Goal: Task Accomplishment & Management: Use online tool/utility

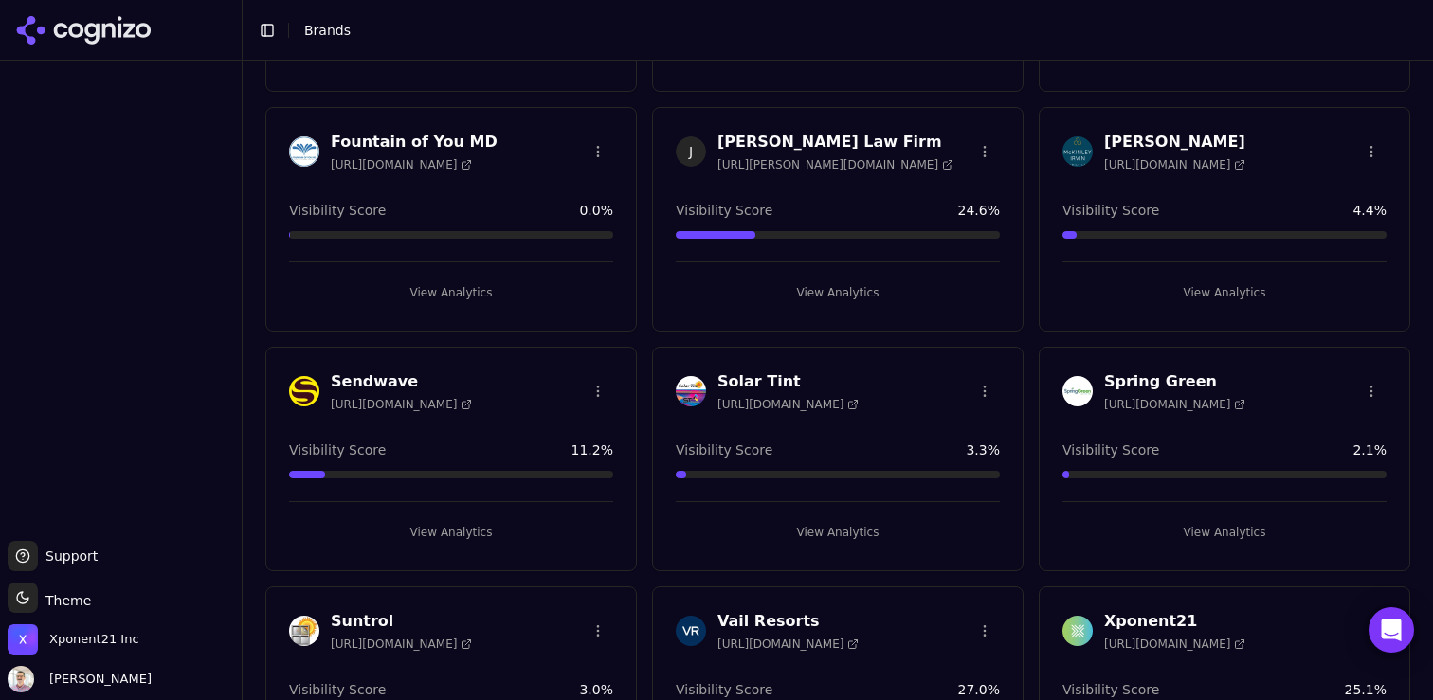
scroll to position [385, 0]
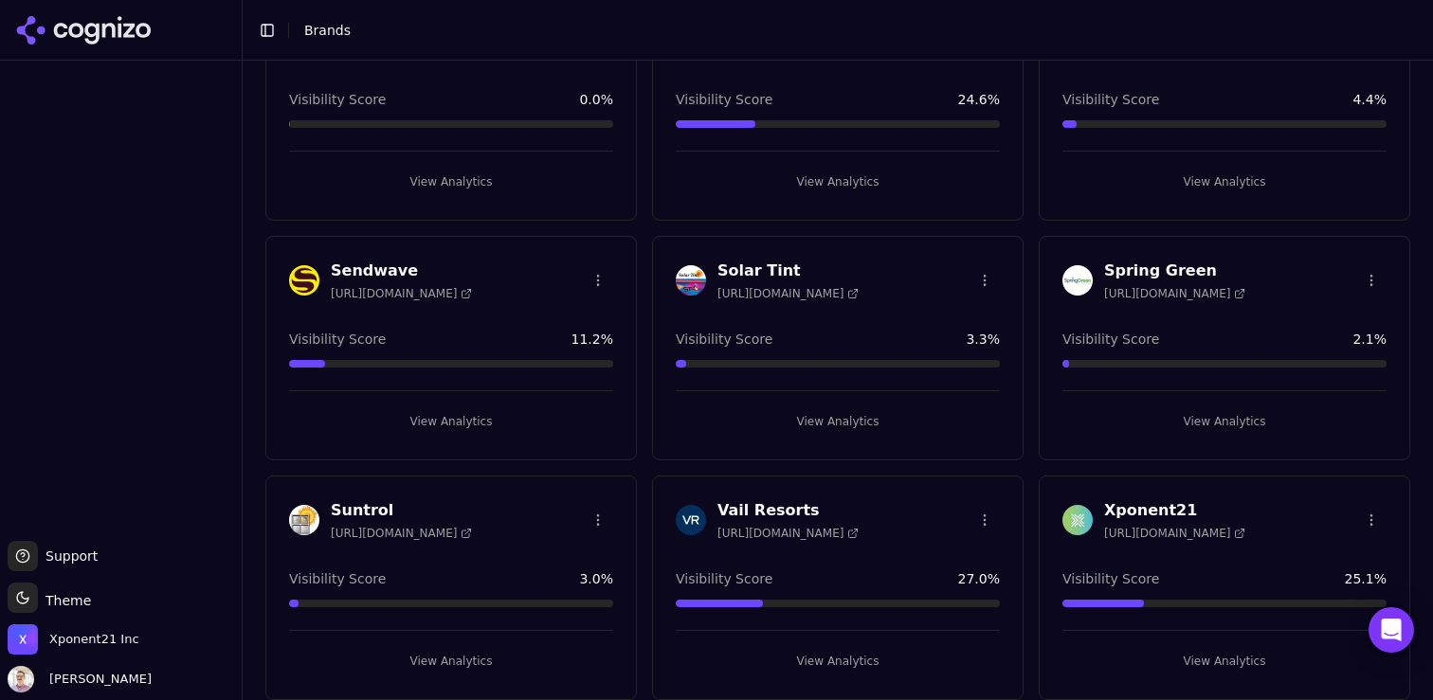
click at [364, 267] on h3 "Sendwave" at bounding box center [401, 271] width 141 height 23
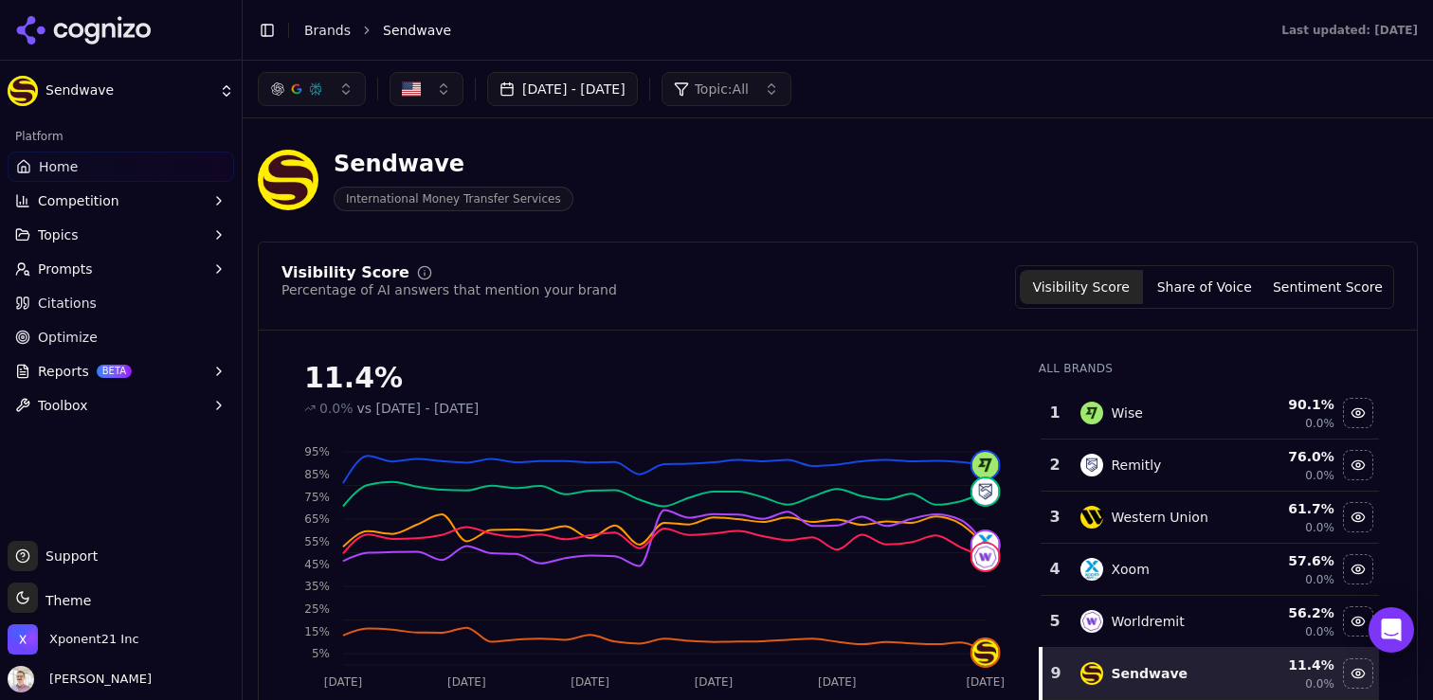
click at [638, 92] on button "[DATE] - [DATE]" at bounding box center [562, 89] width 151 height 34
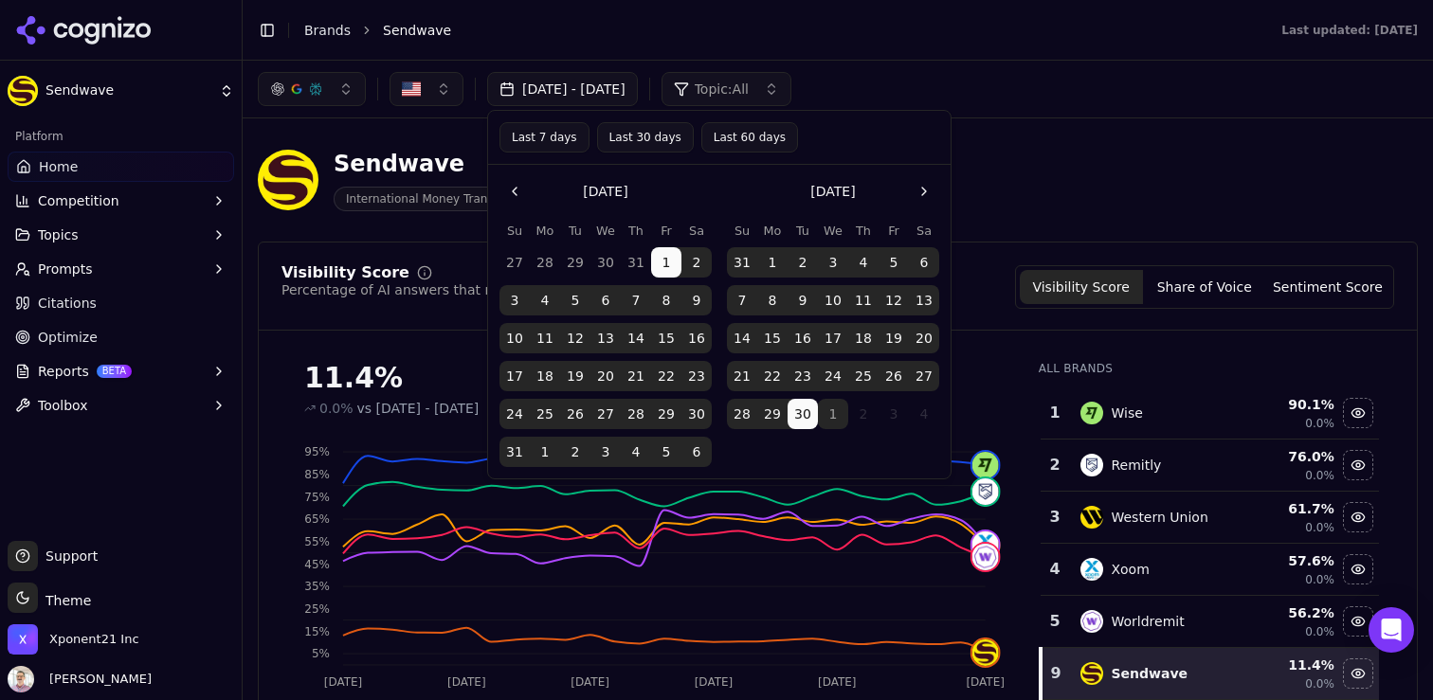
click at [638, 91] on button "[DATE] - [DATE]" at bounding box center [562, 89] width 151 height 34
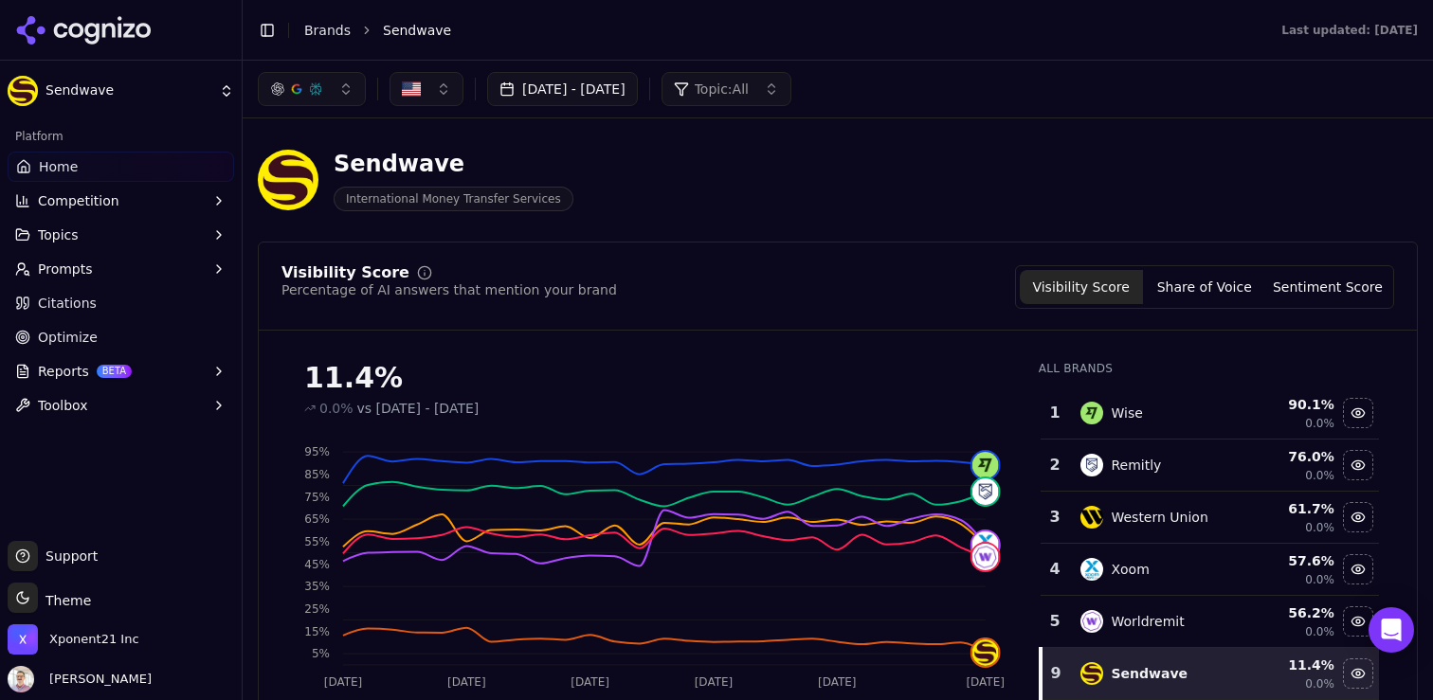
click at [1074, 145] on div "Sendwave International Money Transfer Services" at bounding box center [838, 180] width 1160 height 93
click at [149, 371] on button "Reports BETA" at bounding box center [121, 371] width 226 height 30
click at [63, 408] on span "PDF" at bounding box center [121, 401] width 165 height 19
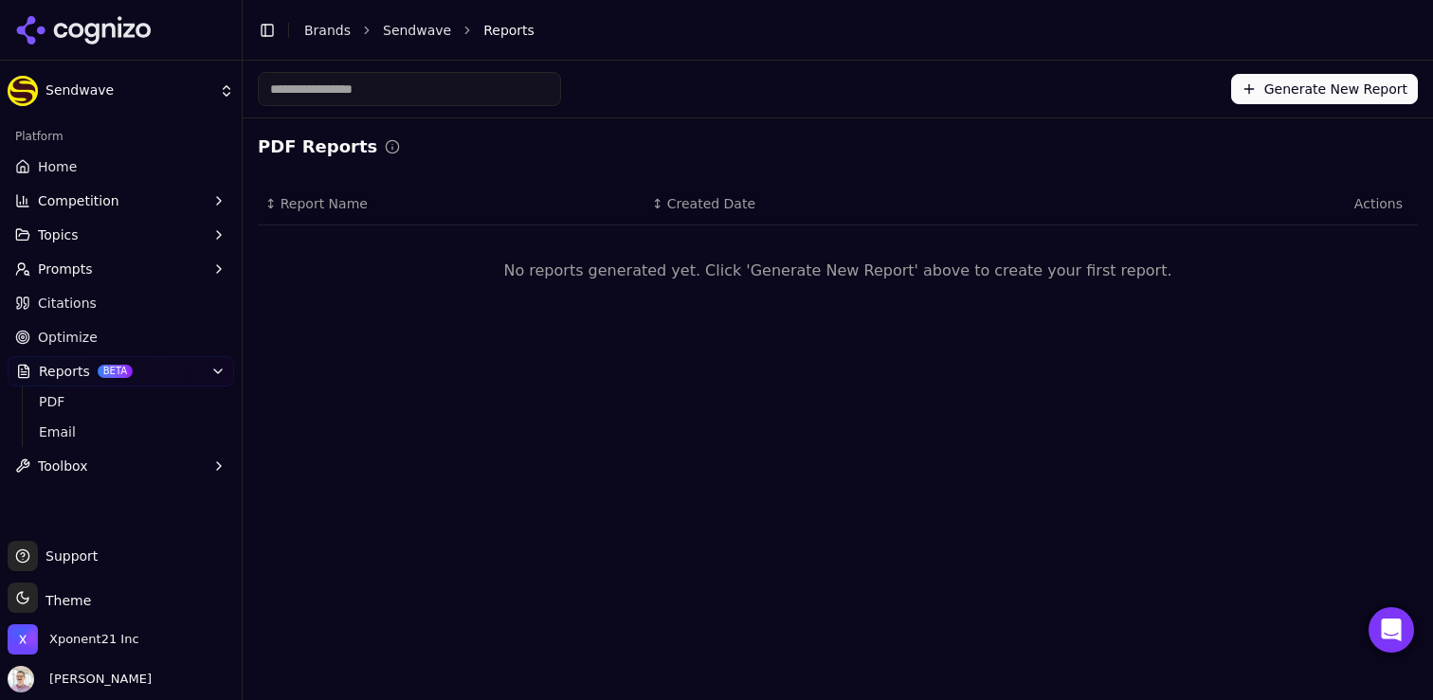
click at [1347, 99] on button "Generate New Report" at bounding box center [1324, 89] width 187 height 30
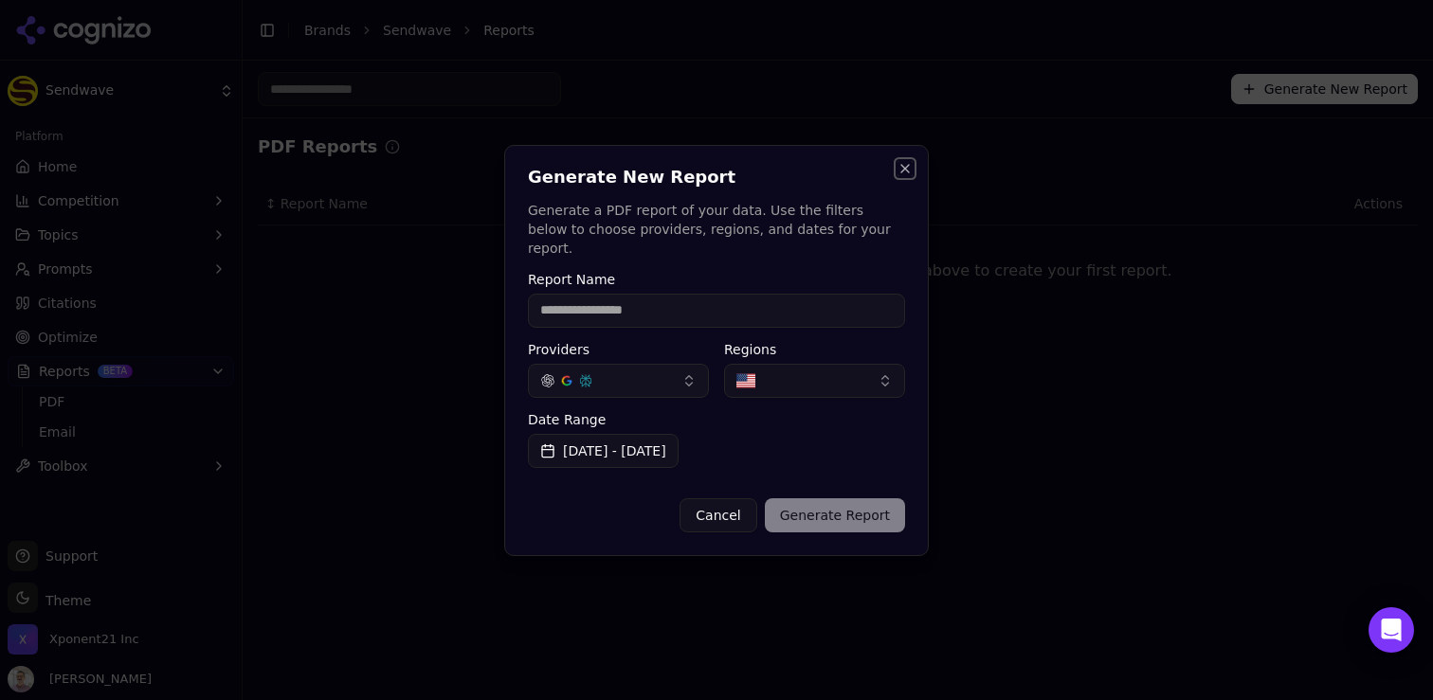
click at [907, 176] on button "Close" at bounding box center [904, 168] width 15 height 15
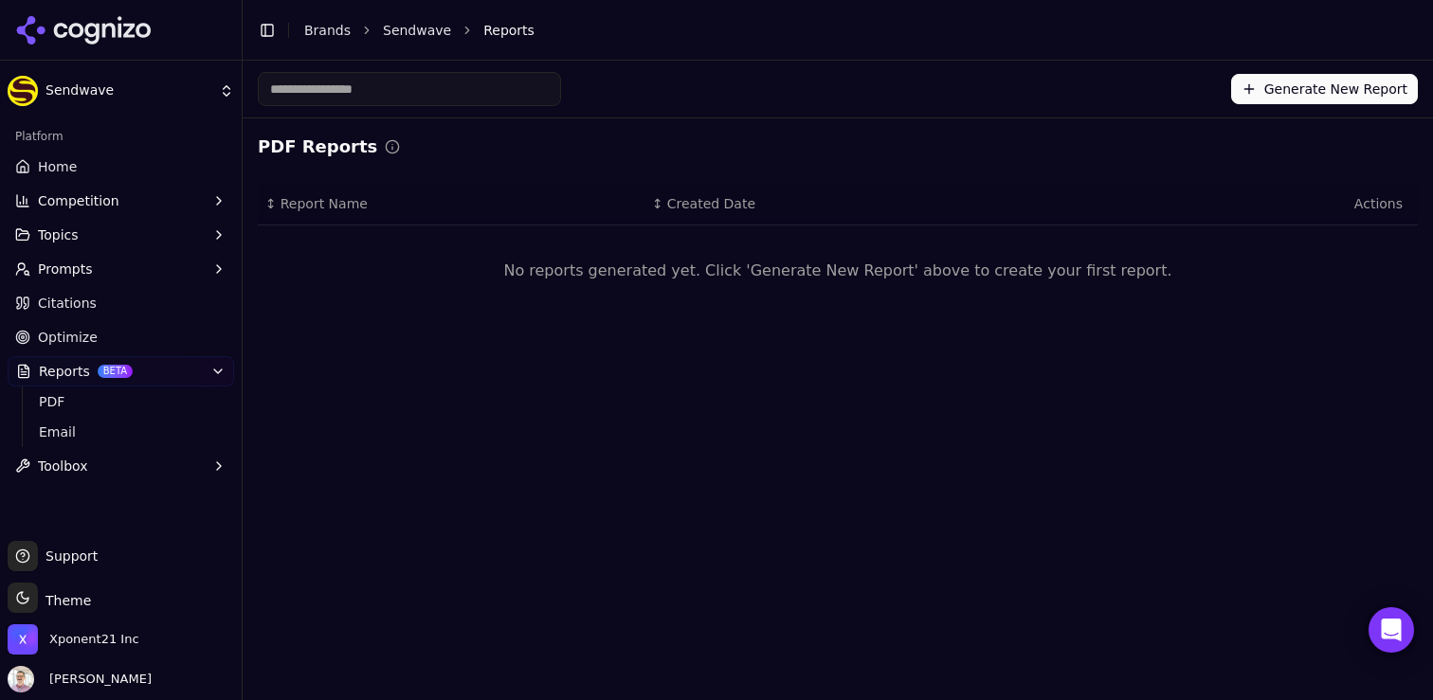
click at [414, 34] on link "Sendwave" at bounding box center [417, 30] width 68 height 19
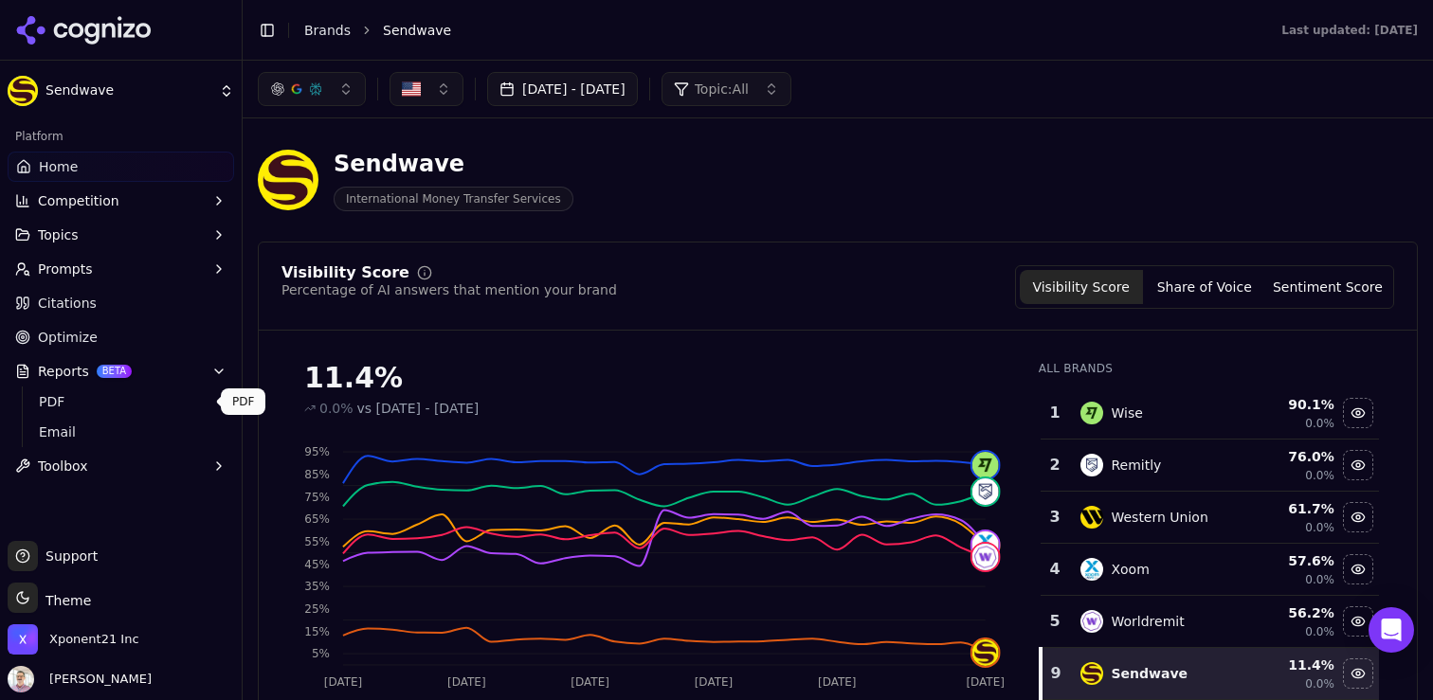
click at [86, 391] on link "PDF" at bounding box center [121, 402] width 180 height 27
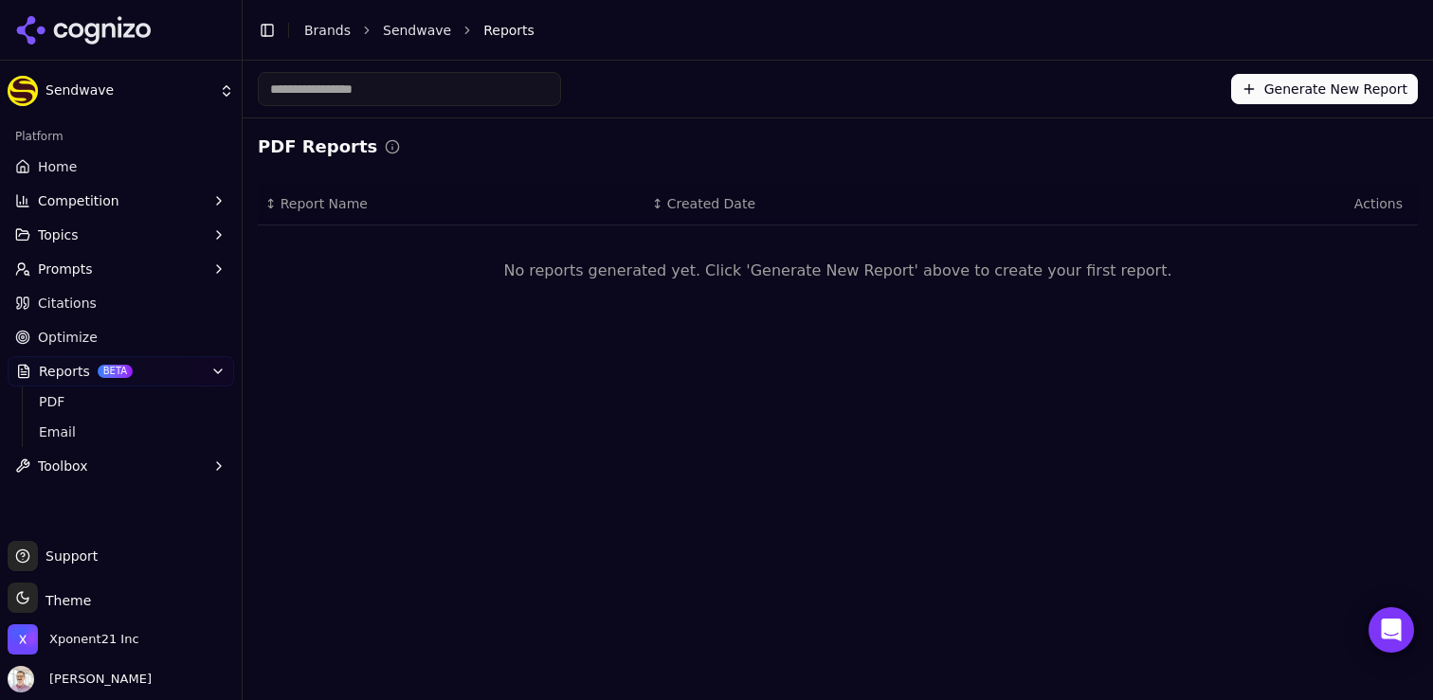
click at [1297, 81] on button "Generate New Report" at bounding box center [1324, 89] width 187 height 30
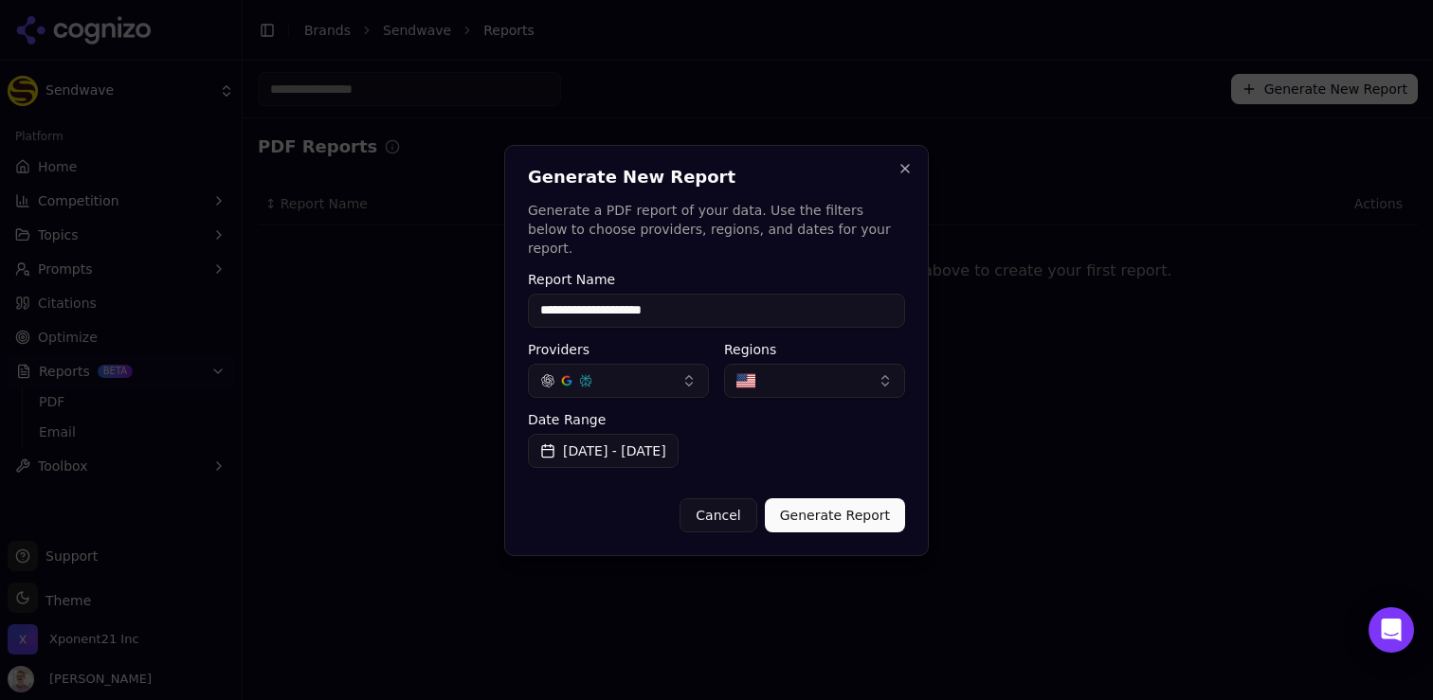
type input "**********"
click at [846, 505] on button "Generate Report" at bounding box center [835, 515] width 140 height 34
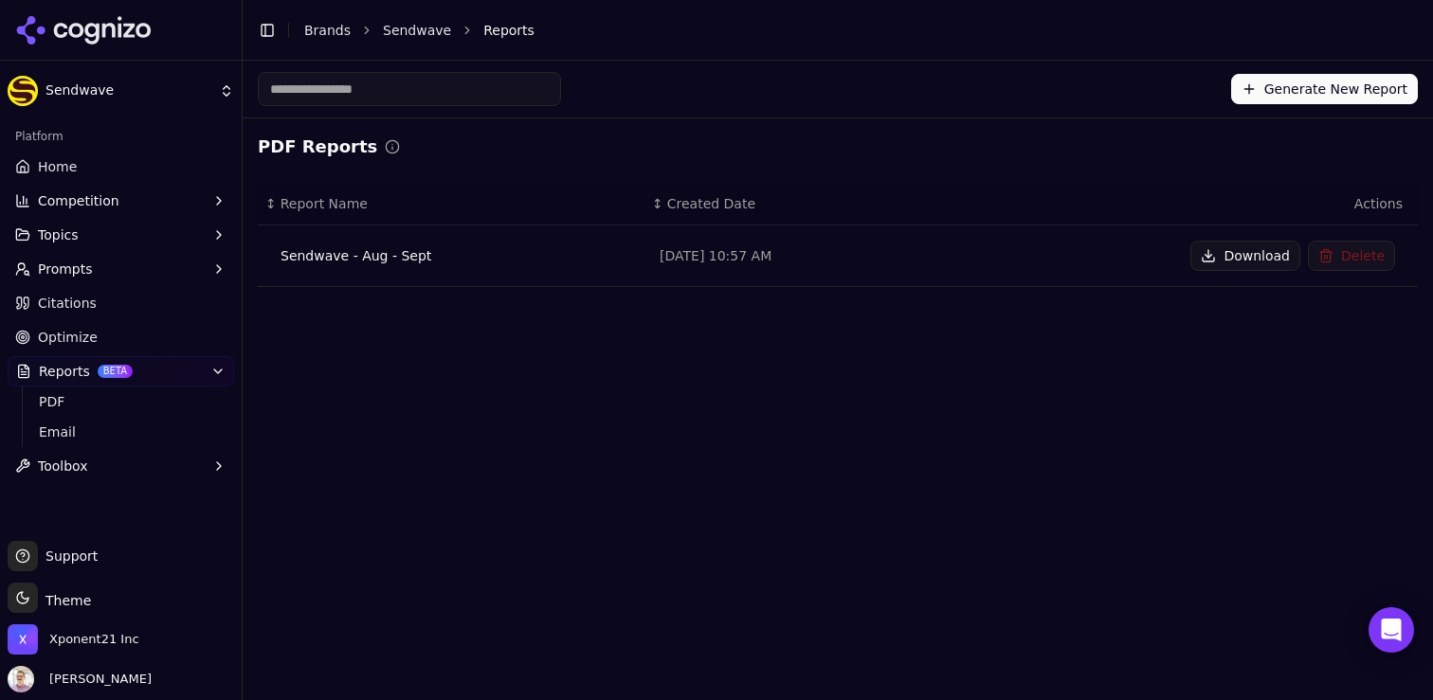
click at [1223, 258] on button "Download" at bounding box center [1245, 256] width 110 height 30
click at [101, 335] on link "Optimize" at bounding box center [121, 337] width 226 height 30
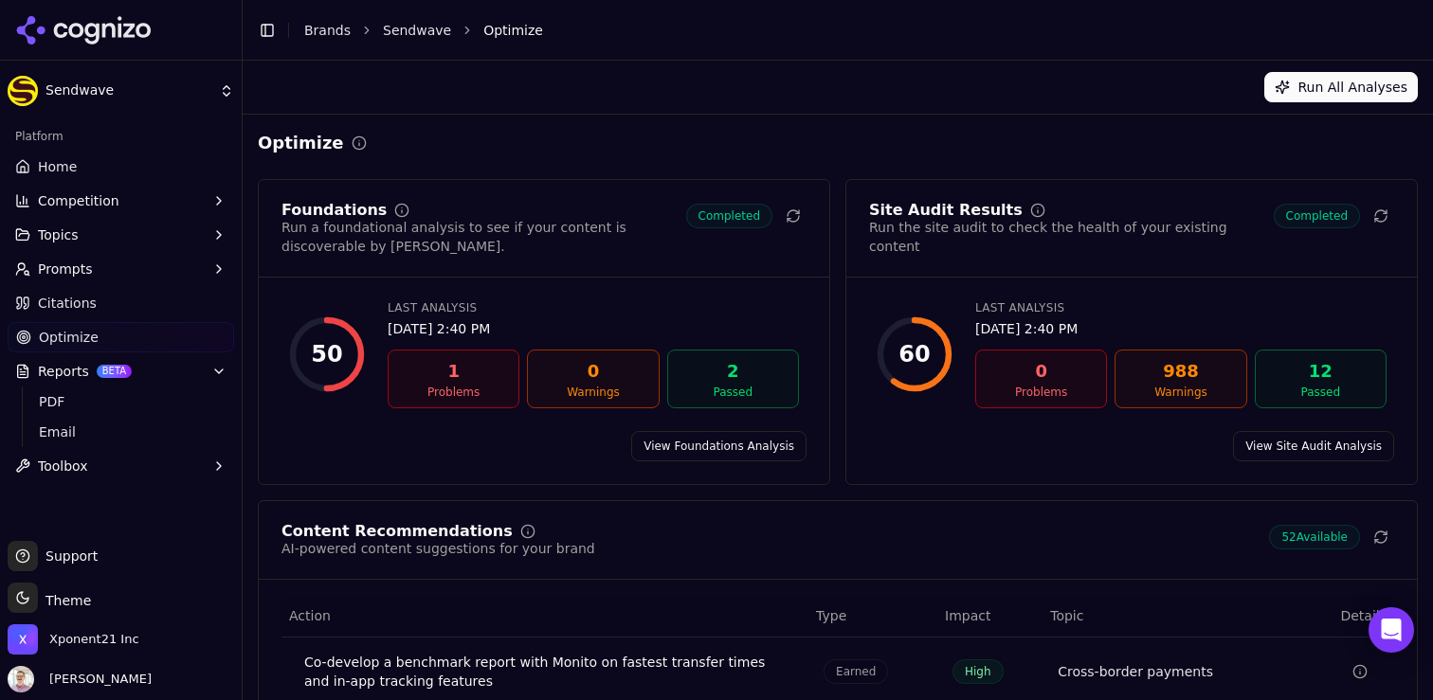
click at [80, 294] on span "Citations" at bounding box center [67, 303] width 59 height 19
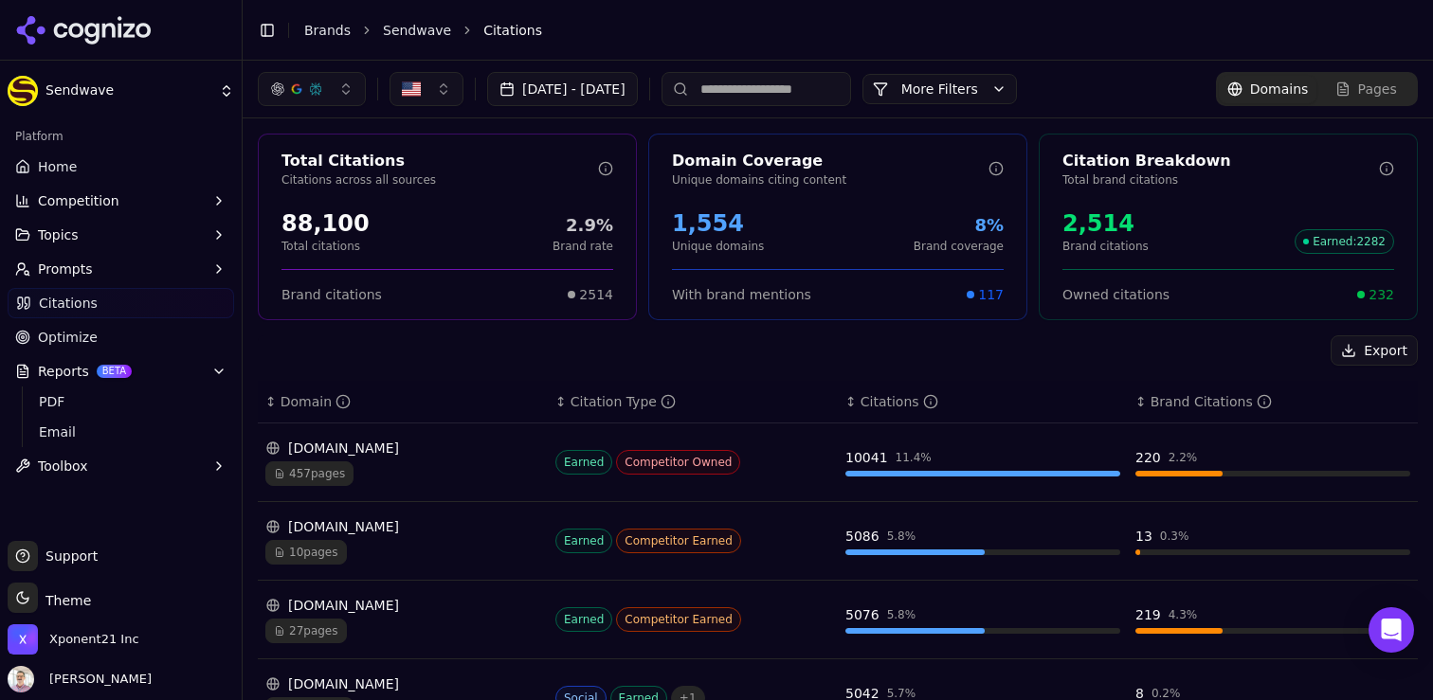
click at [86, 277] on span "Prompts" at bounding box center [65, 269] width 55 height 19
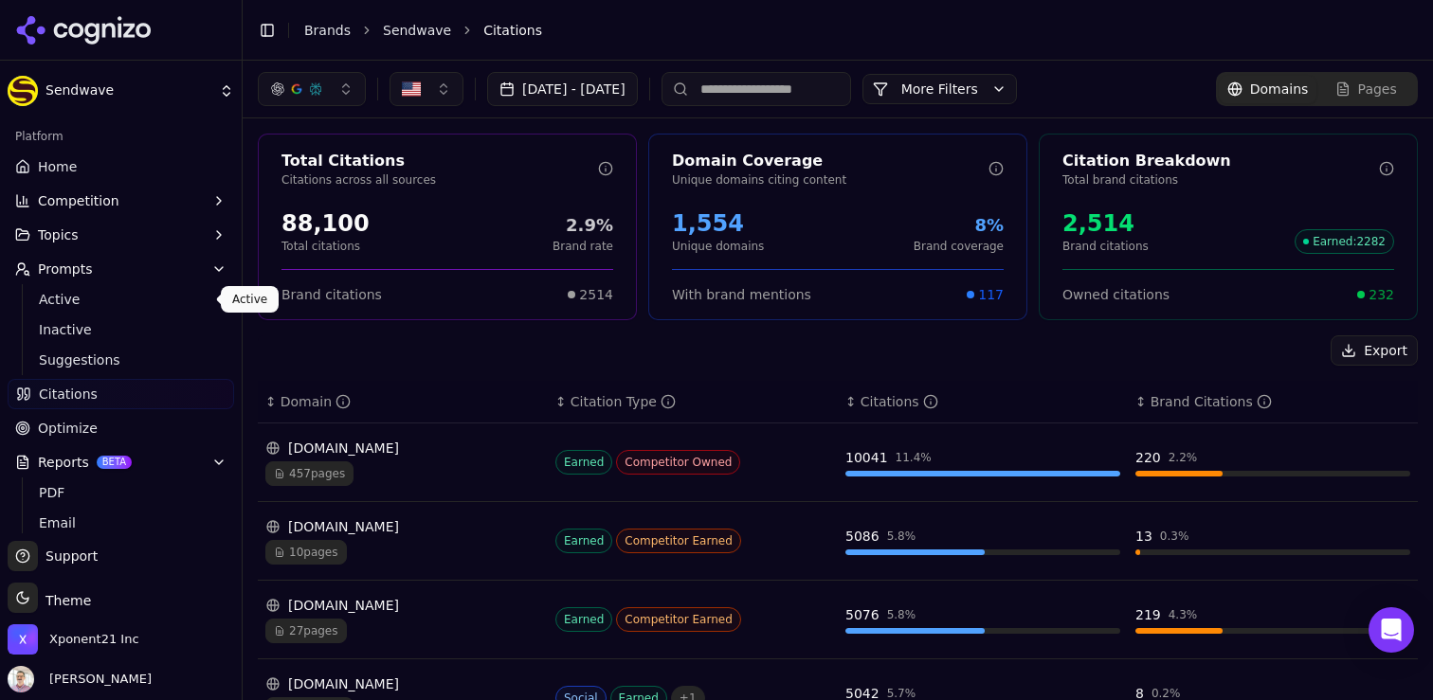
click at [102, 293] on span "Active" at bounding box center [121, 299] width 165 height 19
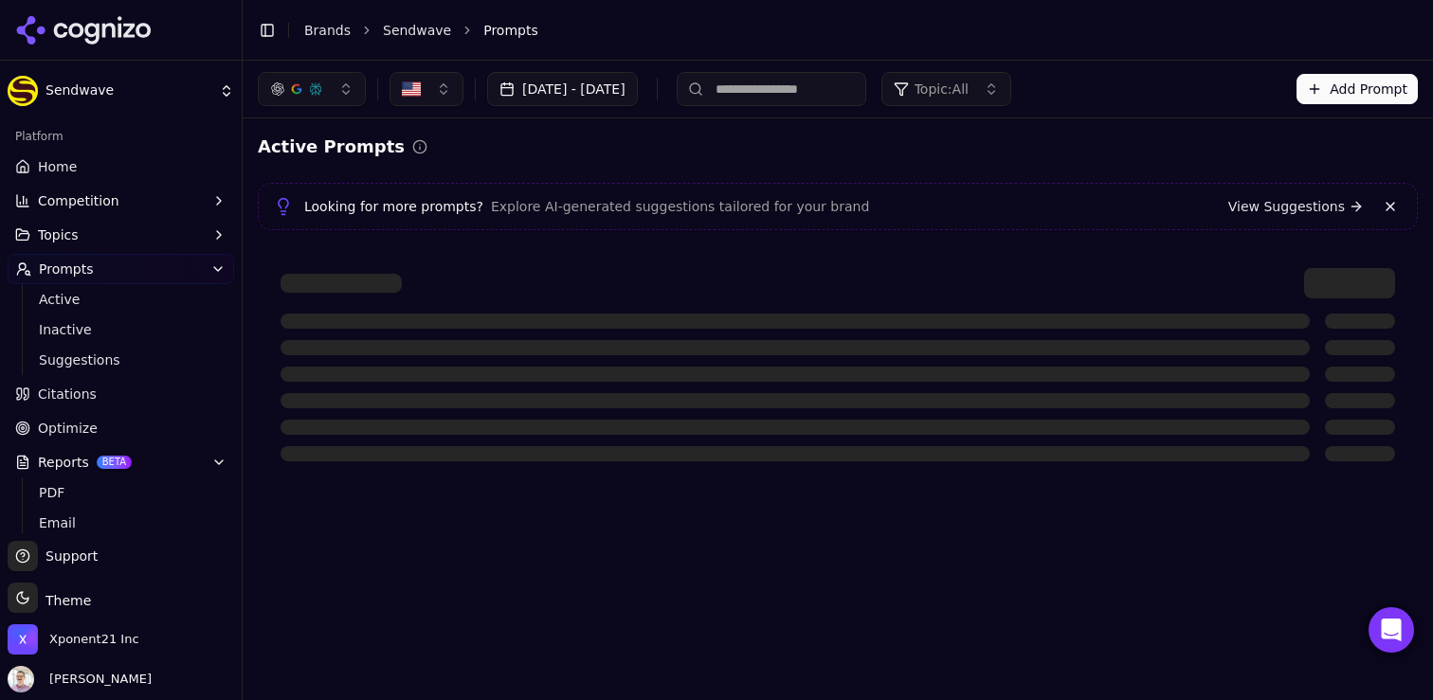
click at [1329, 85] on button "Add Prompt" at bounding box center [1356, 89] width 121 height 30
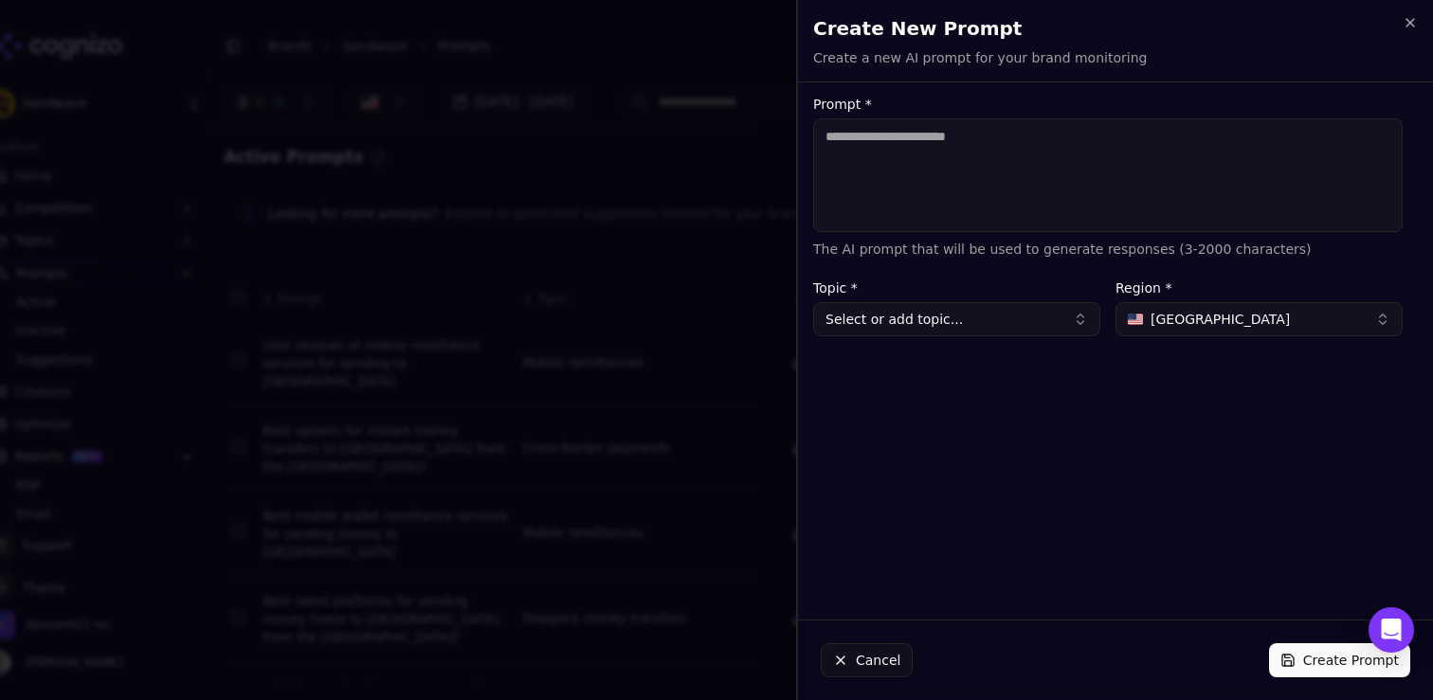
click at [924, 152] on textarea "Prompt *" at bounding box center [1107, 175] width 589 height 114
click at [1415, 25] on icon "button" at bounding box center [1409, 22] width 15 height 15
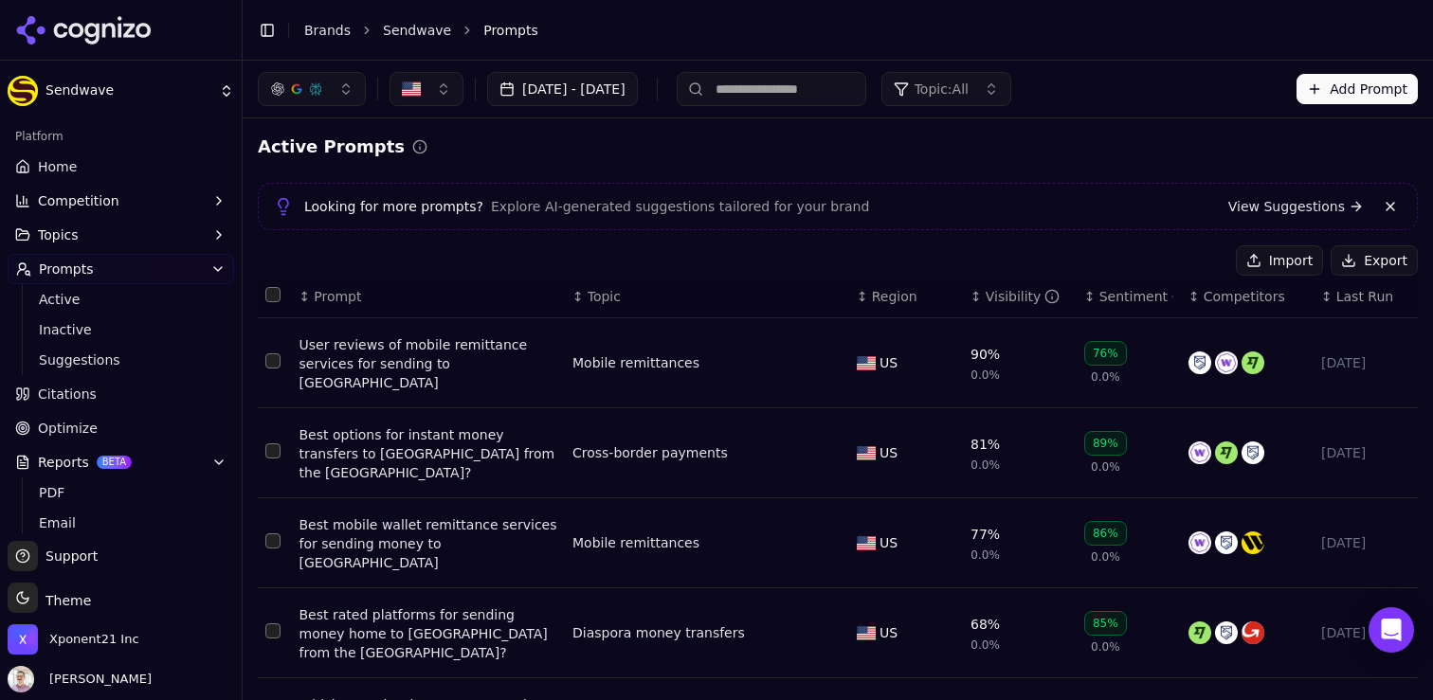
click at [1281, 208] on link "View Suggestions" at bounding box center [1296, 206] width 136 height 19
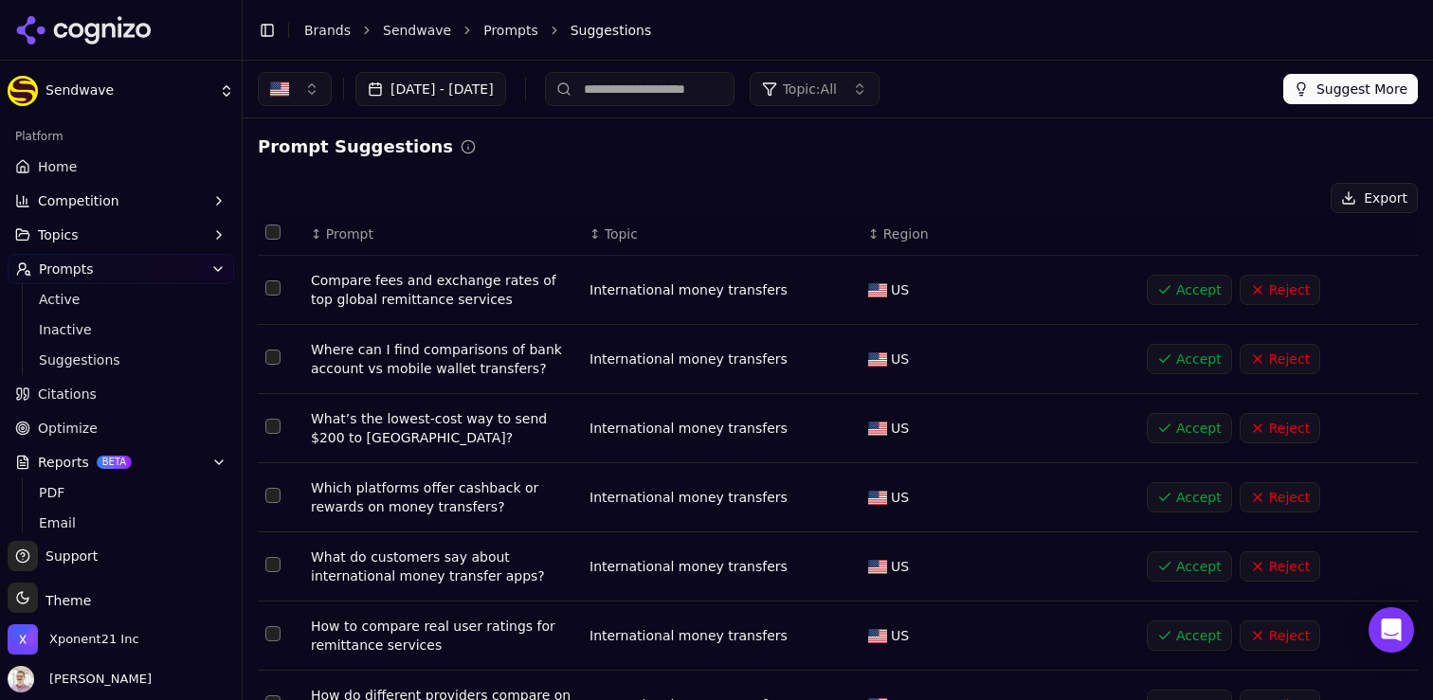
click at [879, 94] on button "Topic: All" at bounding box center [815, 89] width 130 height 34
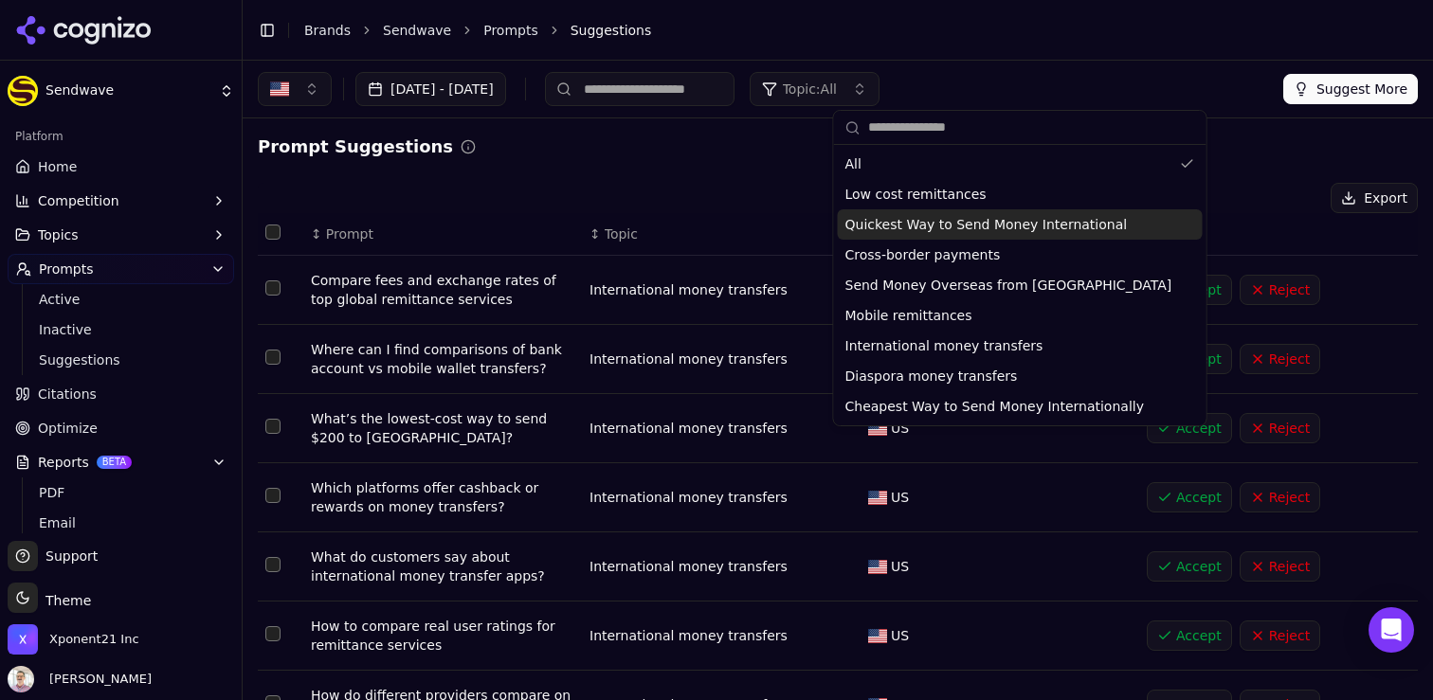
click at [990, 229] on span "Quickest Way to Send Money International" at bounding box center [986, 224] width 282 height 19
click at [696, 165] on div "Prompt Suggestions Export ↕ Prompt ↕ Topic ↕ Region Compare fees and exchange r…" at bounding box center [838, 573] width 1160 height 878
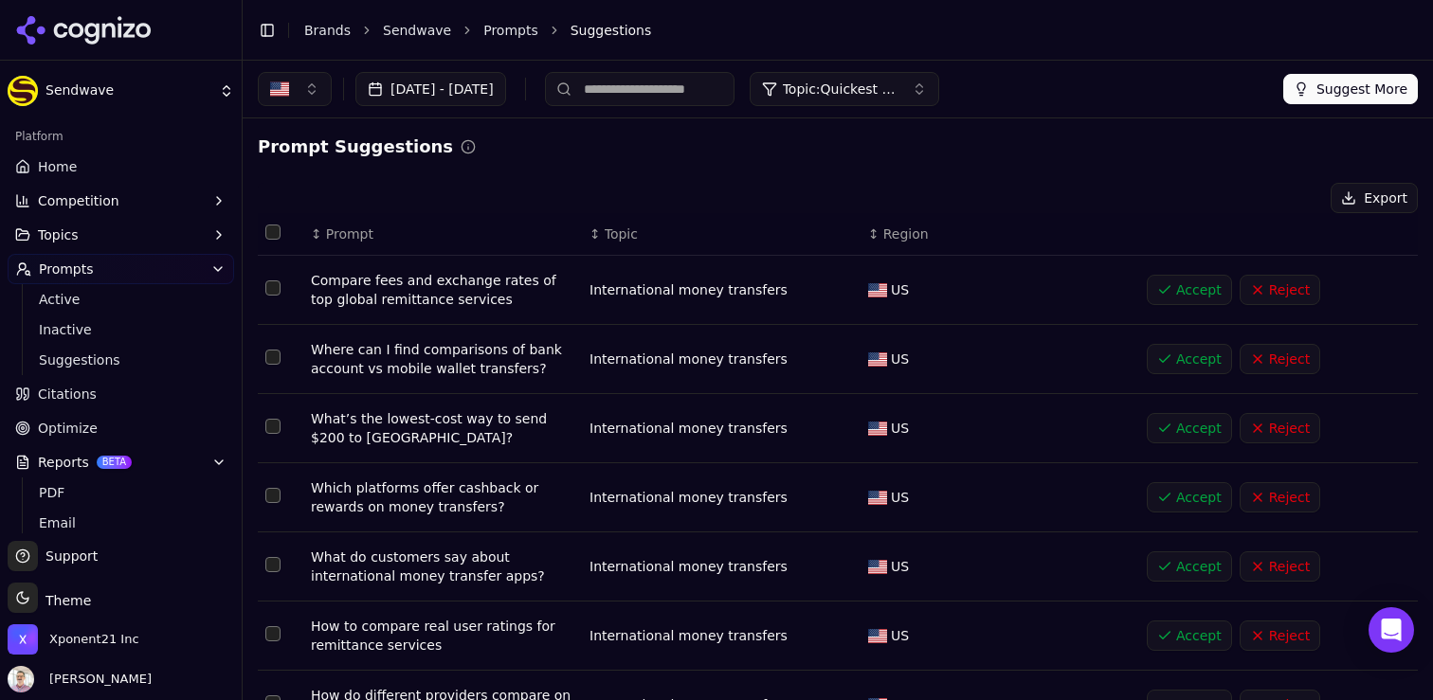
click at [896, 87] on span "Topic: Quickest Way to Send Money International" at bounding box center [840, 89] width 114 height 19
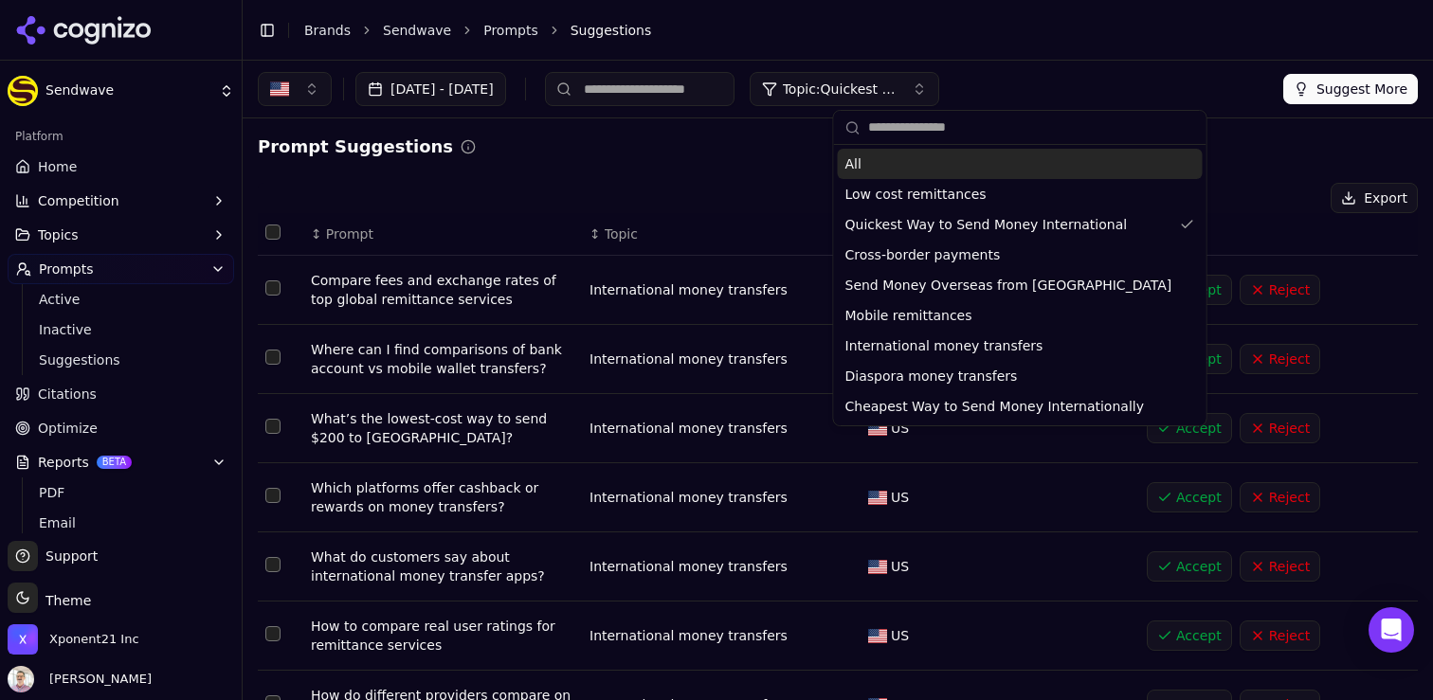
click at [82, 228] on button "Topics" at bounding box center [121, 235] width 226 height 30
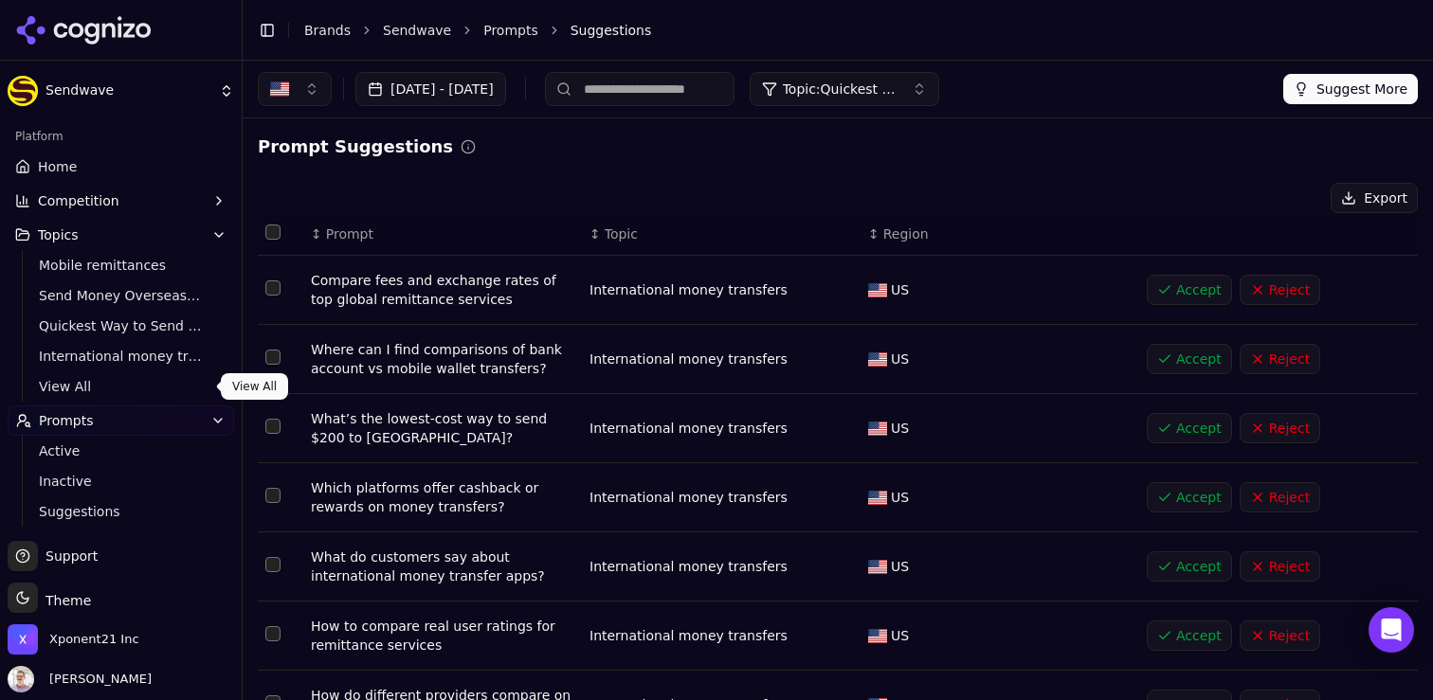
click at [79, 389] on span "View All" at bounding box center [121, 386] width 165 height 19
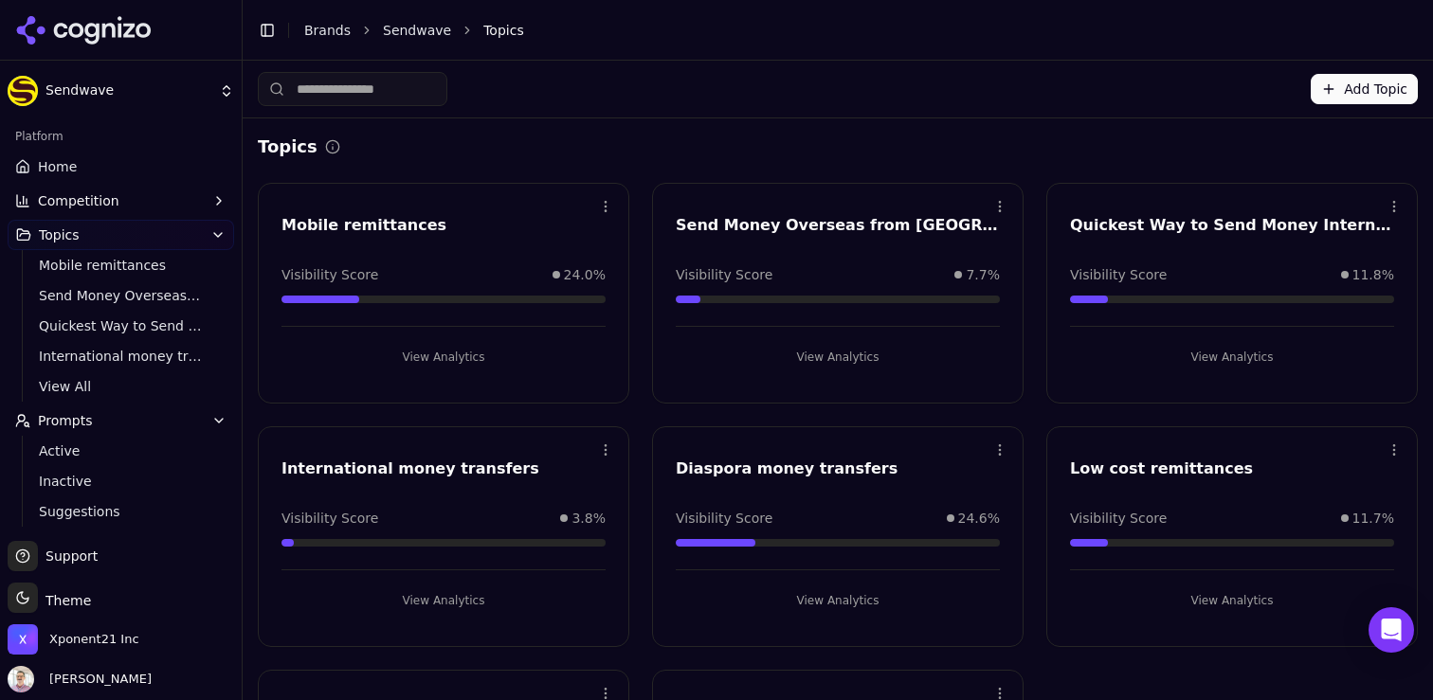
scroll to position [206, 0]
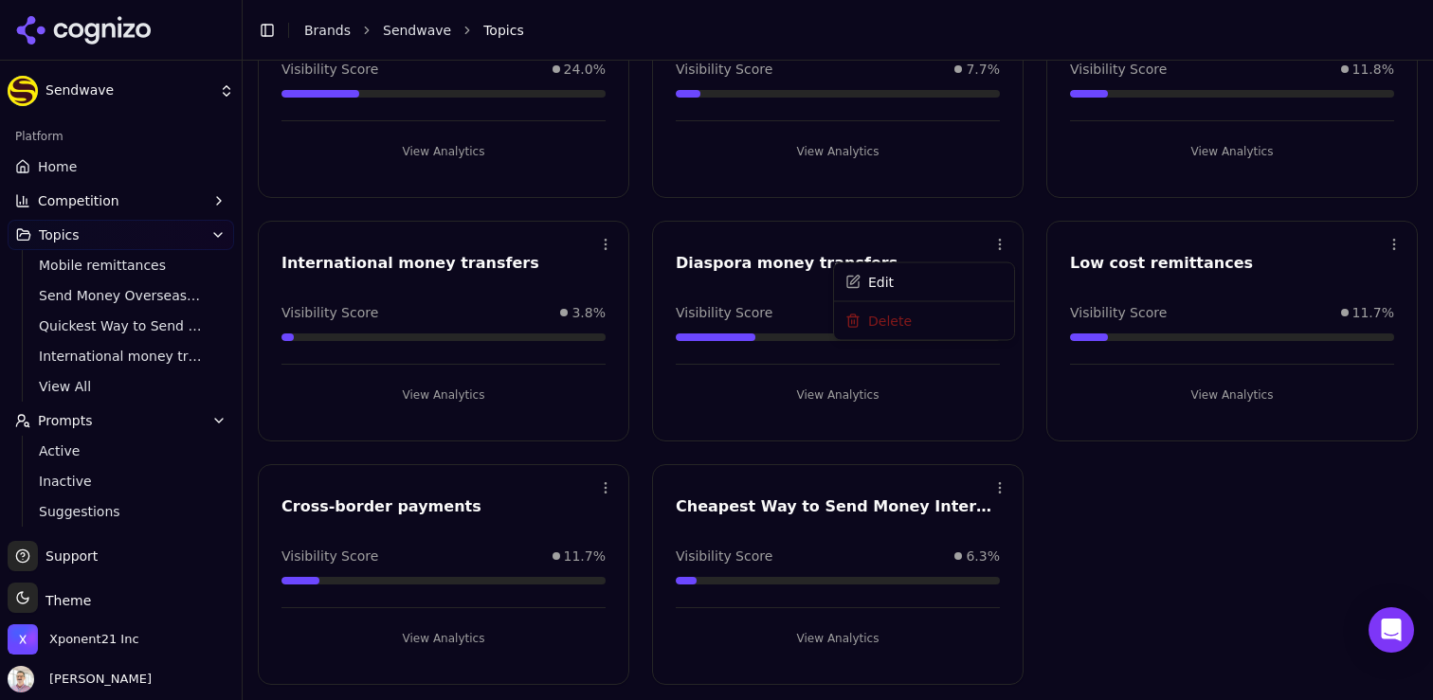
click at [996, 232] on html "Sendwave Platform Home Competition Topics Mobile remittances Send Money Oversea…" at bounding box center [716, 350] width 1433 height 700
click at [1141, 484] on html "Sendwave Platform Home Competition Topics Mobile remittances Send Money Oversea…" at bounding box center [716, 350] width 1433 height 700
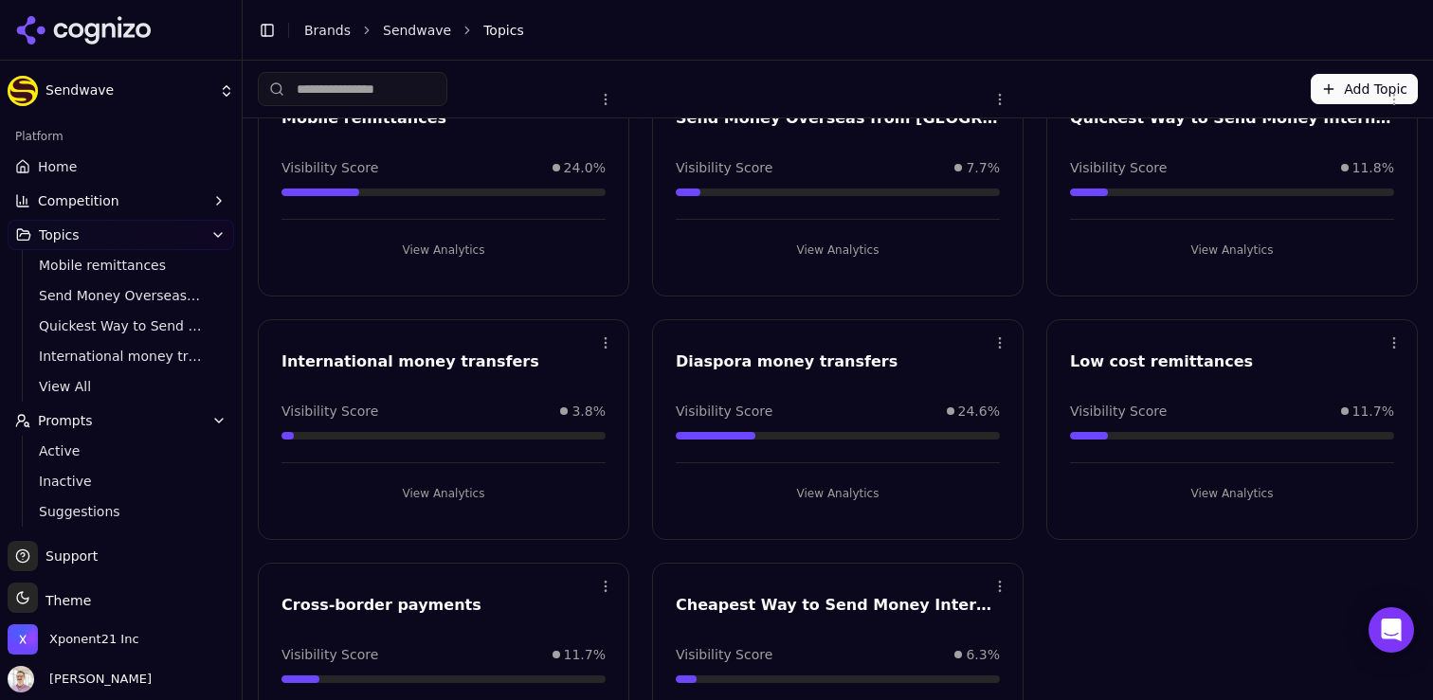
scroll to position [114, 0]
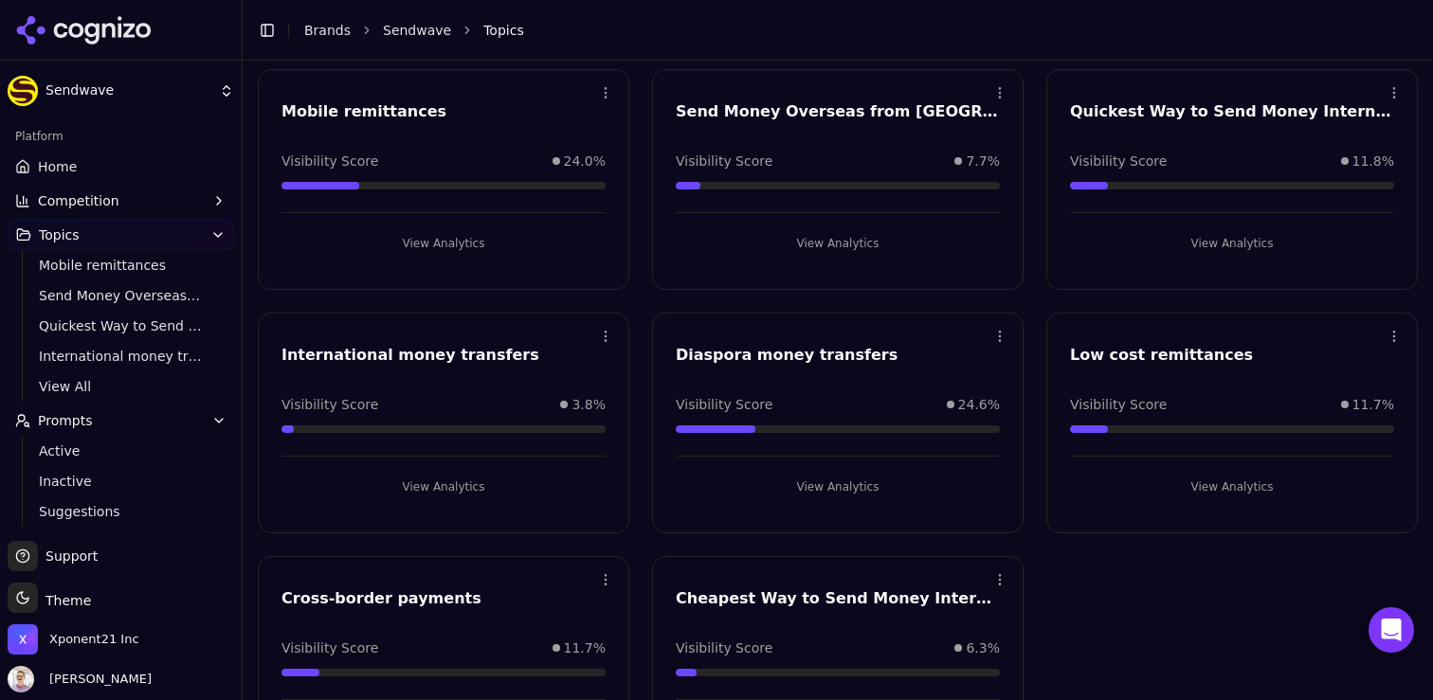
click at [767, 378] on div "Open menu Diaspora money transfers Visibility Score 24.6% View Analytics" at bounding box center [837, 423] width 371 height 221
click at [817, 485] on button "View Analytics" at bounding box center [838, 487] width 324 height 30
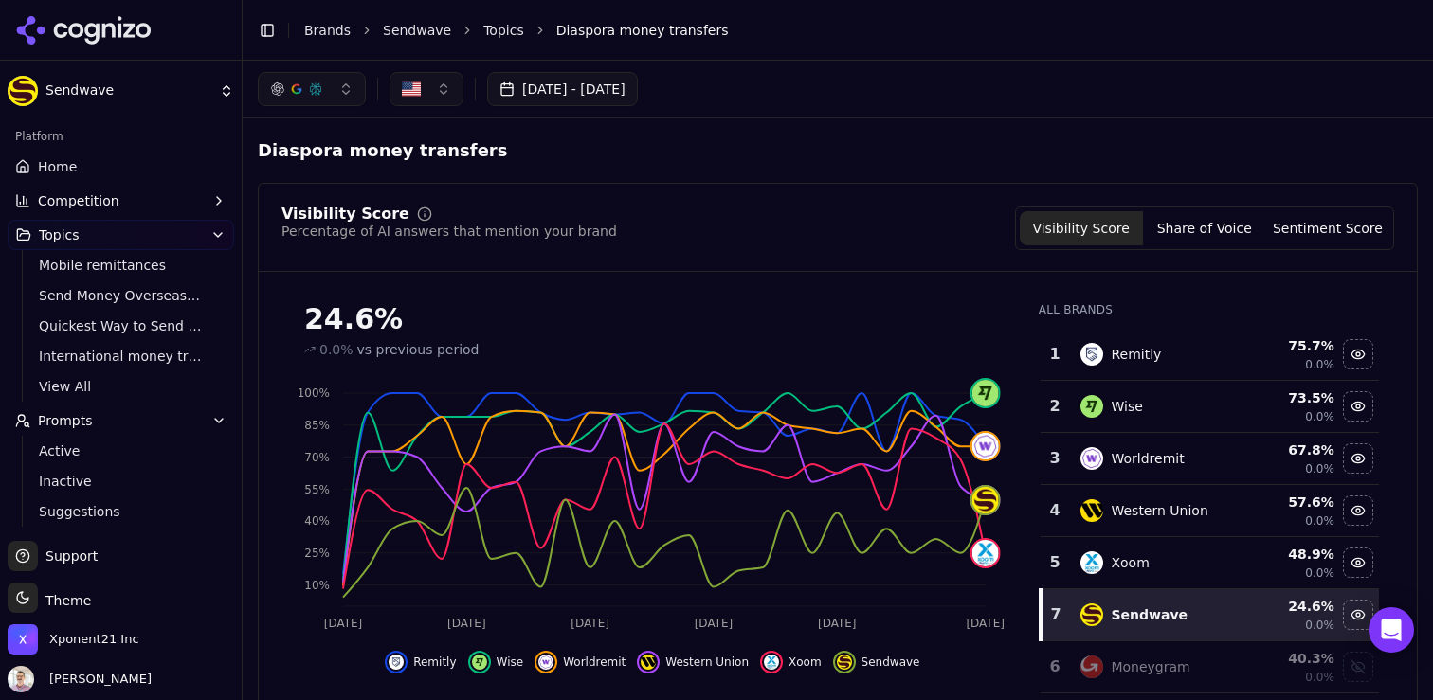
click at [78, 233] on span "Topics" at bounding box center [59, 235] width 41 height 19
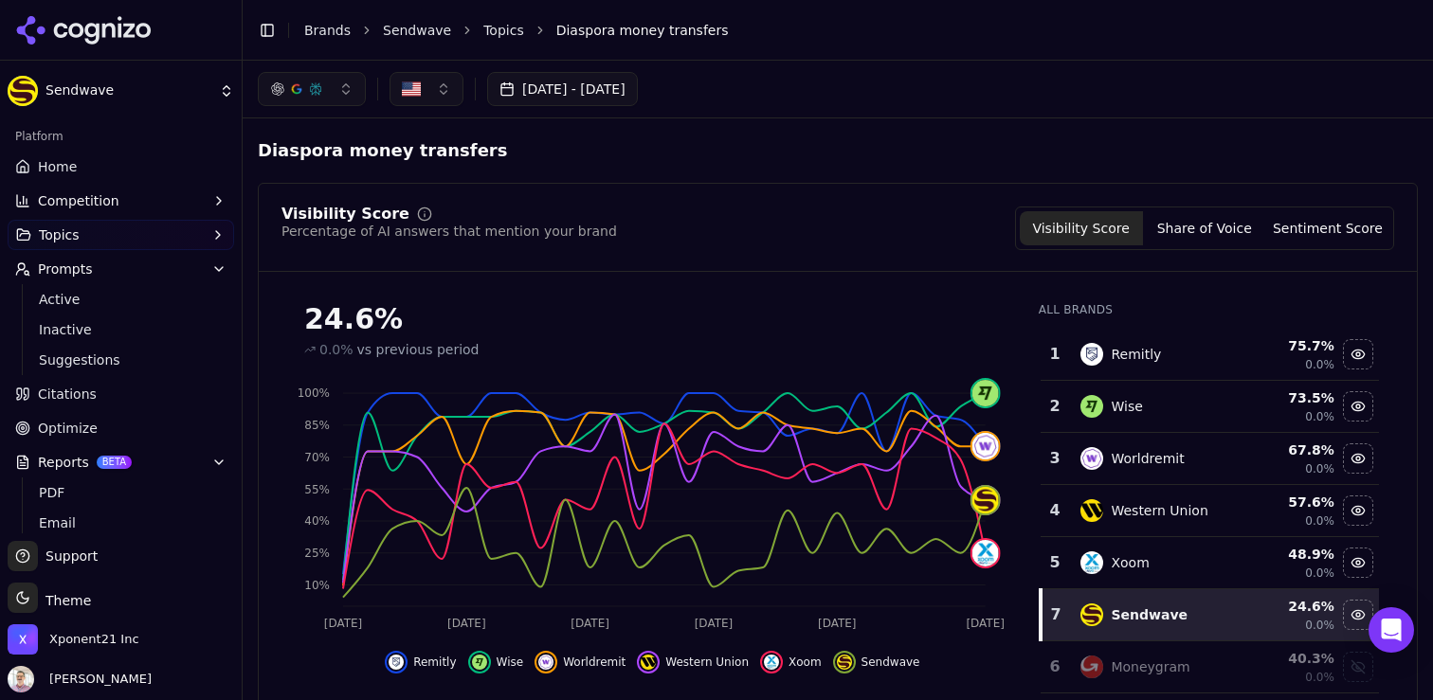
click at [95, 238] on button "Topics" at bounding box center [121, 235] width 226 height 30
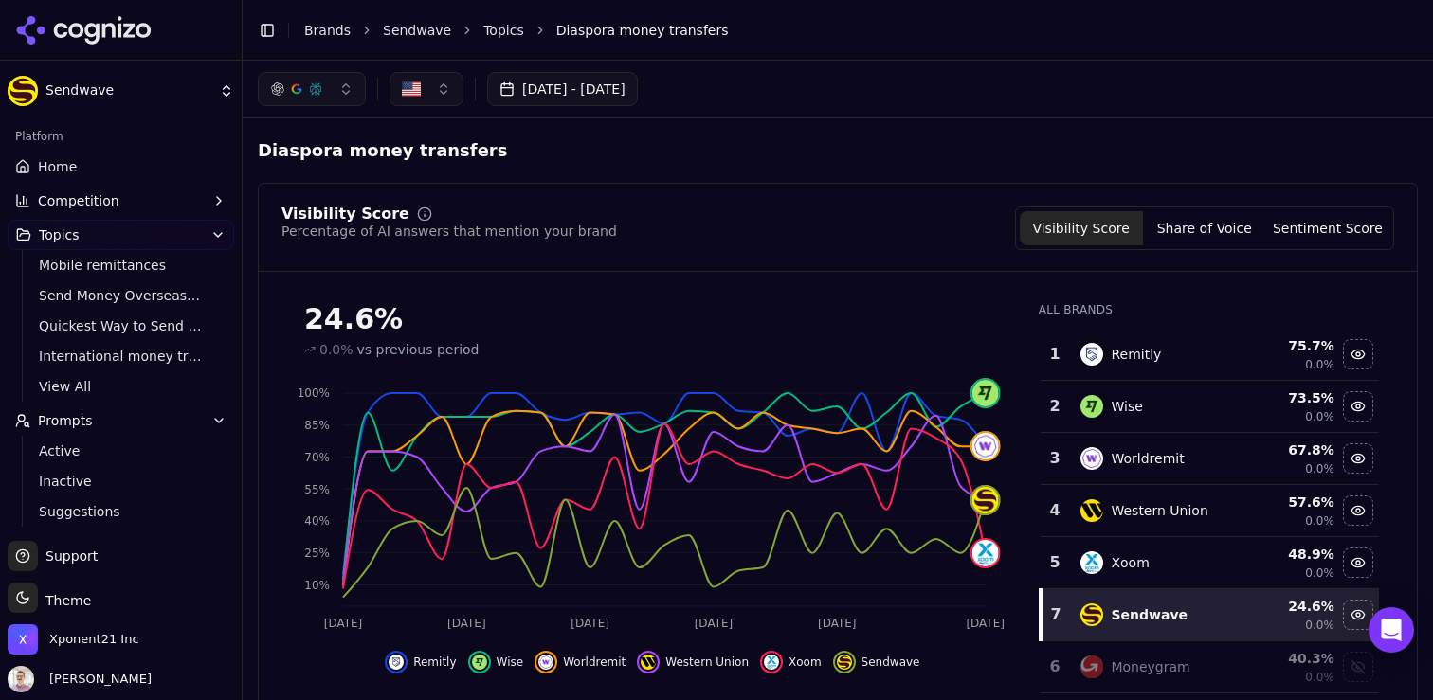
click at [95, 238] on button "Topics" at bounding box center [121, 235] width 226 height 30
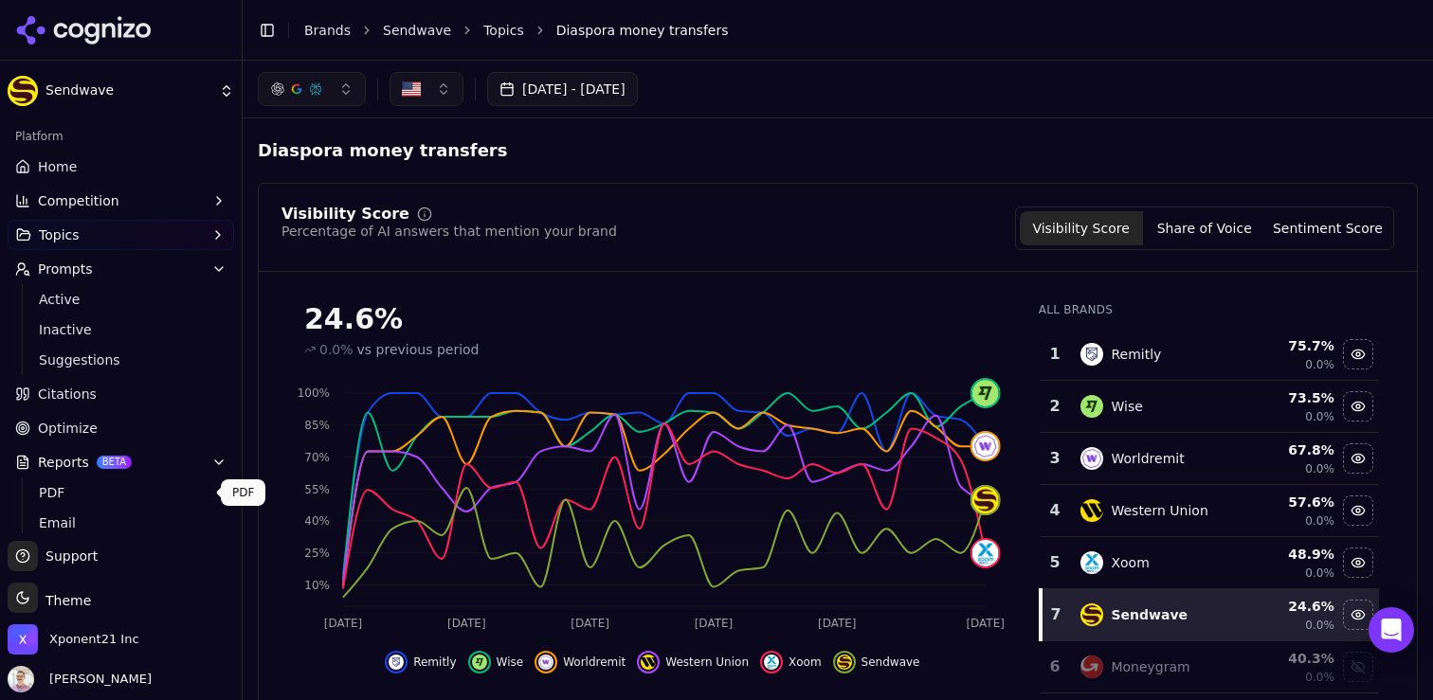
click at [93, 426] on link "Optimize" at bounding box center [121, 428] width 226 height 30
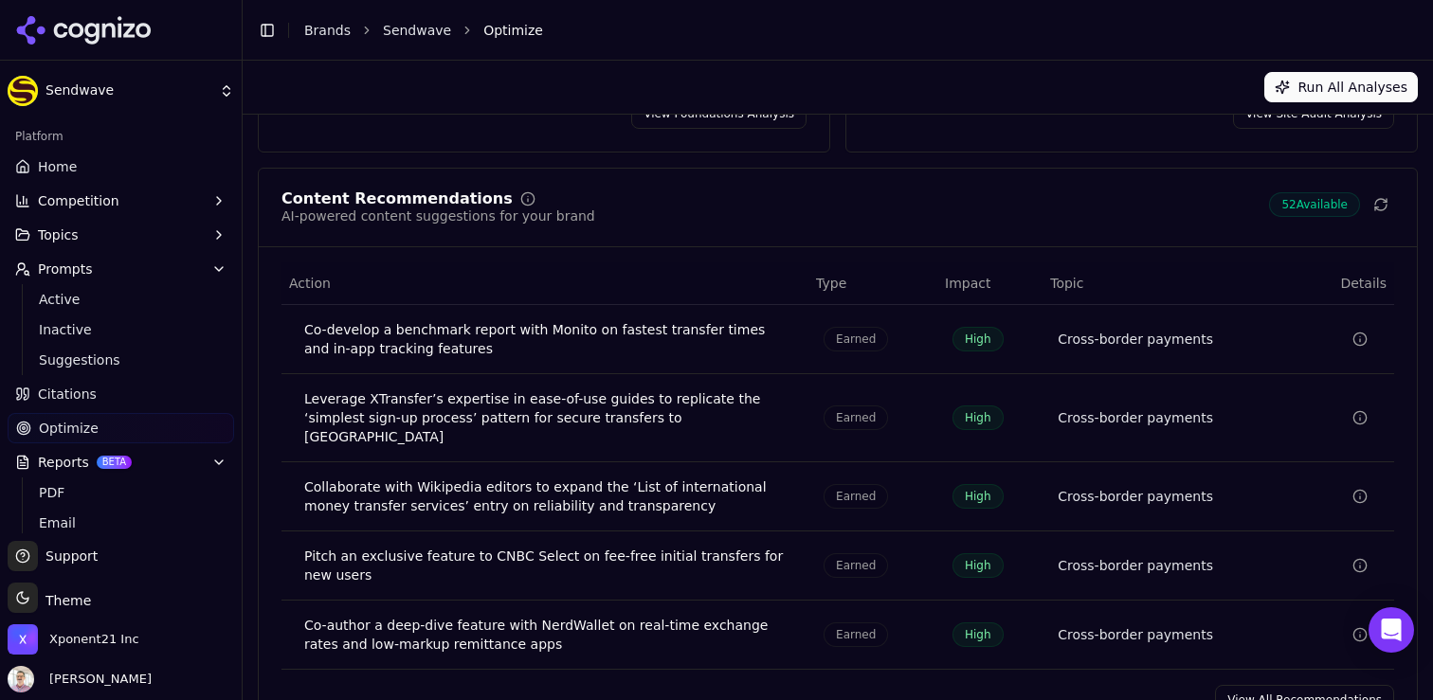
scroll to position [321, 0]
